Goal: Task Accomplishment & Management: Use online tool/utility

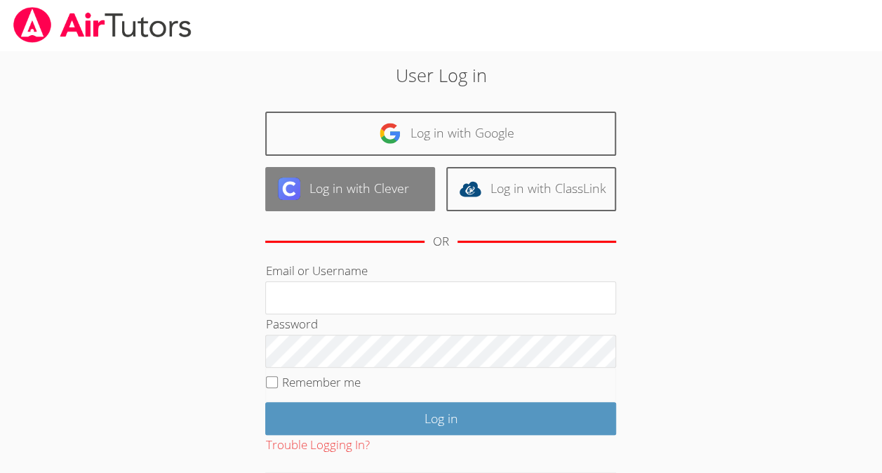
click at [392, 187] on link "Log in with Clever" at bounding box center [350, 189] width 170 height 44
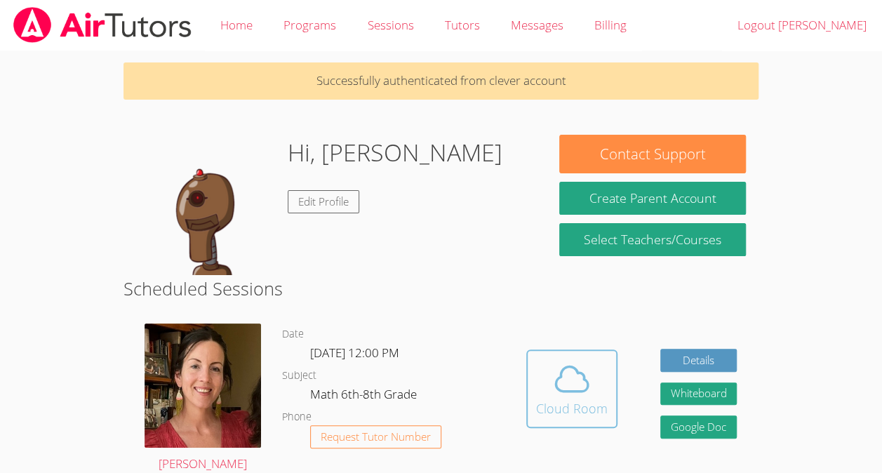
click at [575, 391] on icon at bounding box center [572, 378] width 32 height 25
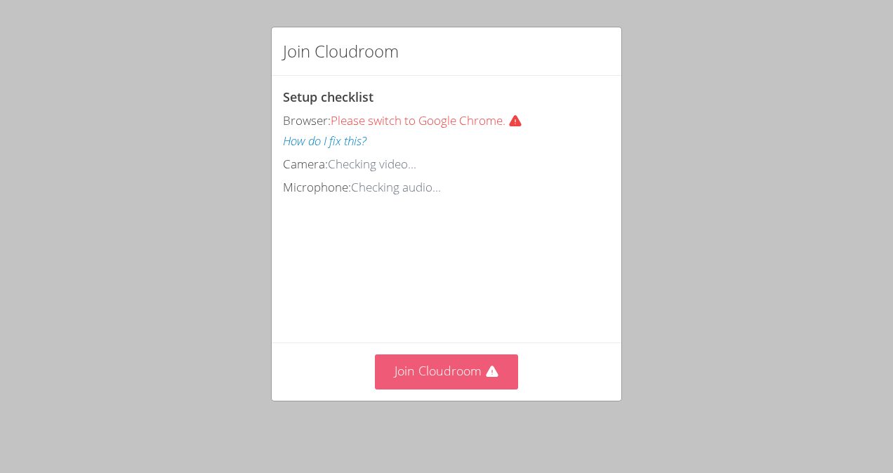
click at [493, 373] on icon at bounding box center [492, 372] width 14 height 14
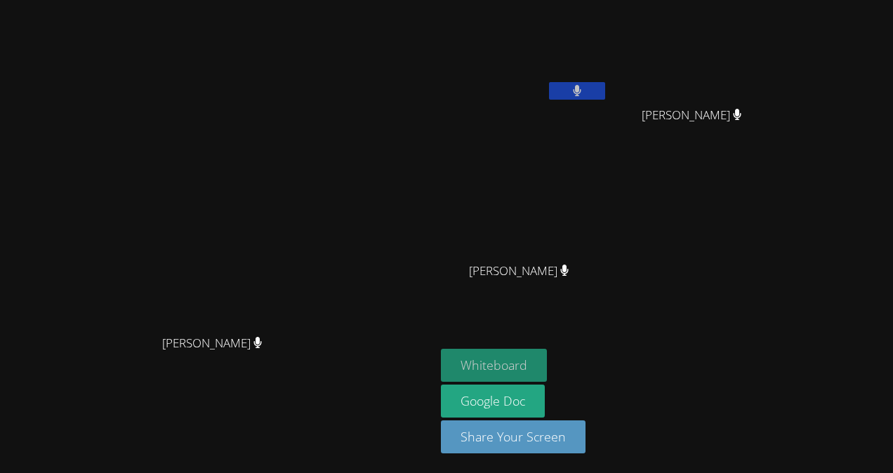
click at [547, 355] on button "Whiteboard" at bounding box center [494, 365] width 106 height 33
click at [0, 28] on main "Elizabeth Hays Elizabeth Hays" at bounding box center [217, 236] width 435 height 473
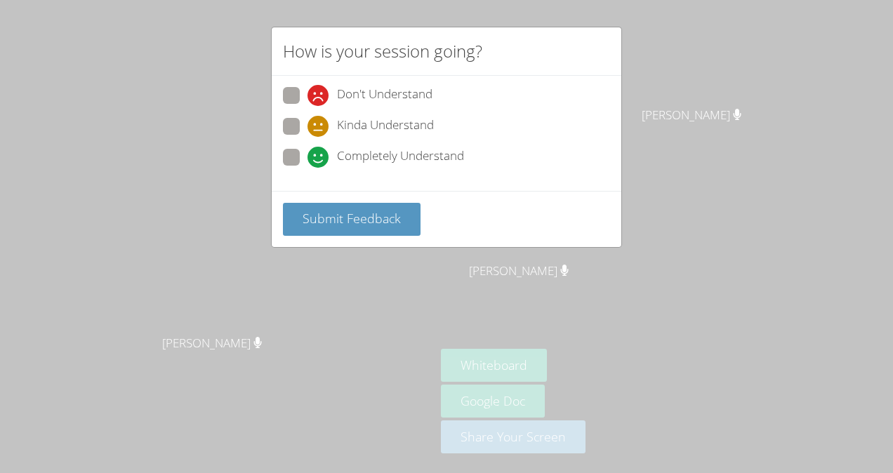
click at [307, 168] on span at bounding box center [307, 168] width 0 height 0
click at [307, 156] on input "Completely Understand" at bounding box center [313, 155] width 12 height 12
radio input "true"
click at [366, 213] on span "Submit Feedback" at bounding box center [351, 218] width 98 height 17
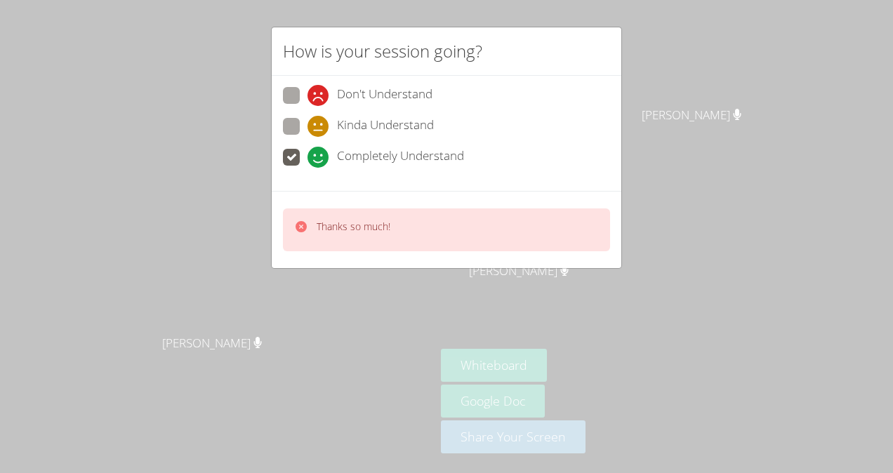
click at [174, 126] on div "How is your session going? Don't Understand Kinda Understand Completely Underst…" at bounding box center [446, 236] width 893 height 473
click at [152, 137] on div "How is your session going? Don't Understand Kinda Understand Completely Underst…" at bounding box center [446, 236] width 893 height 473
click at [148, 135] on div "How is your session going? Don't Understand Kinda Understand Completely Underst…" at bounding box center [446, 236] width 893 height 473
